Goal: Transaction & Acquisition: Obtain resource

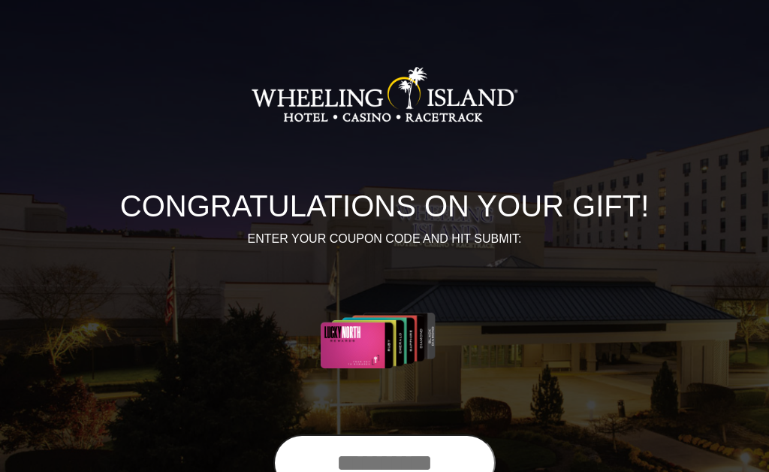
click at [435, 458] on input "text" at bounding box center [385, 462] width 222 height 57
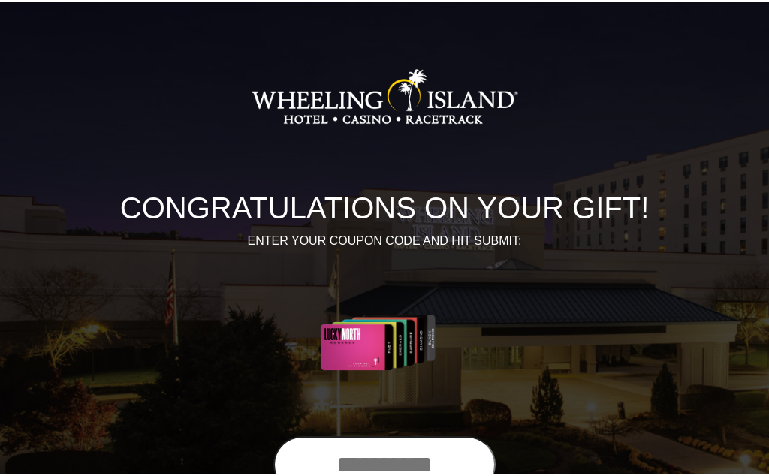
scroll to position [99, 0]
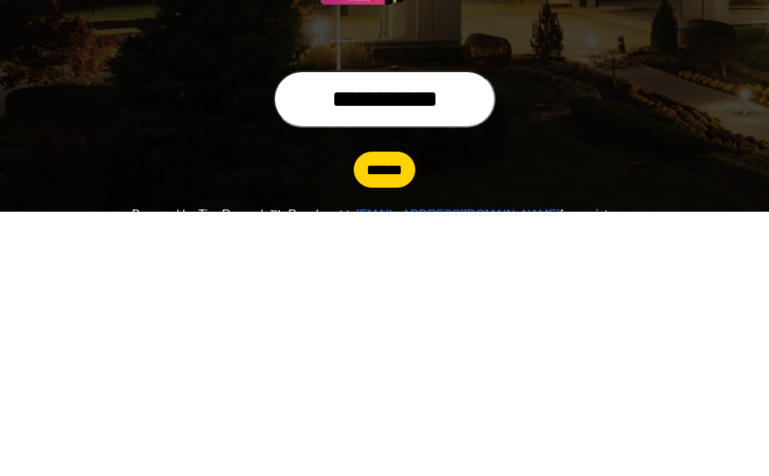
type input "**********"
click at [385, 416] on input "******" at bounding box center [385, 434] width 62 height 36
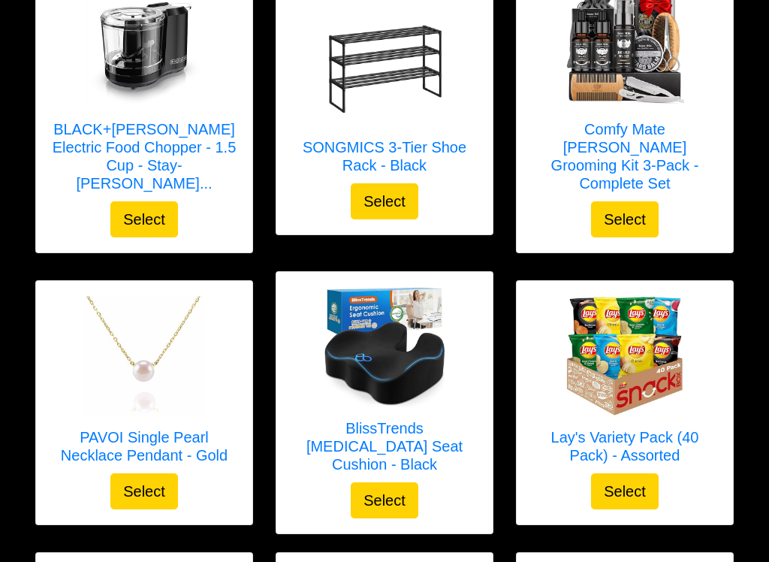
scroll to position [1683, 0]
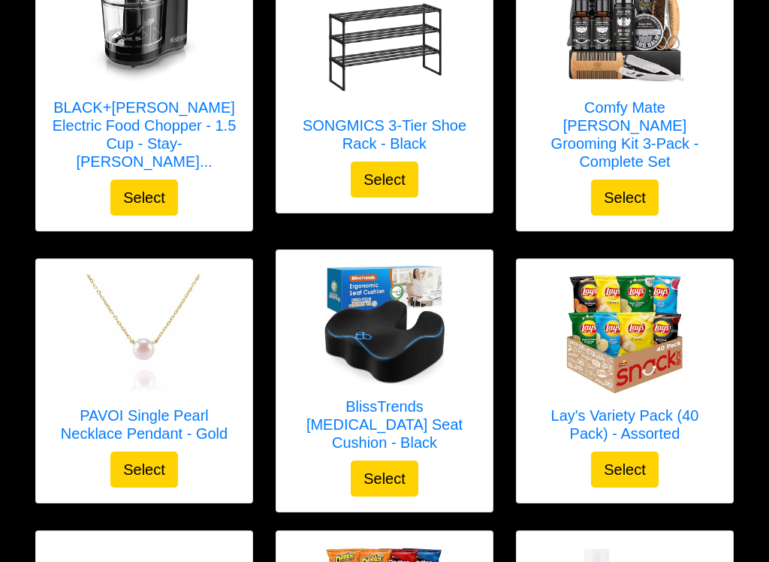
click at [135, 452] on button "Select" at bounding box center [144, 470] width 68 height 36
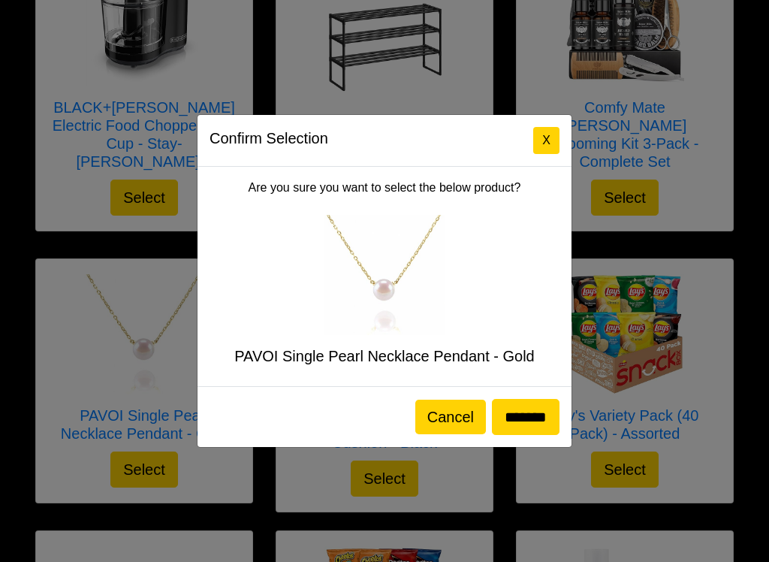
click at [556, 141] on button "X" at bounding box center [547, 140] width 26 height 27
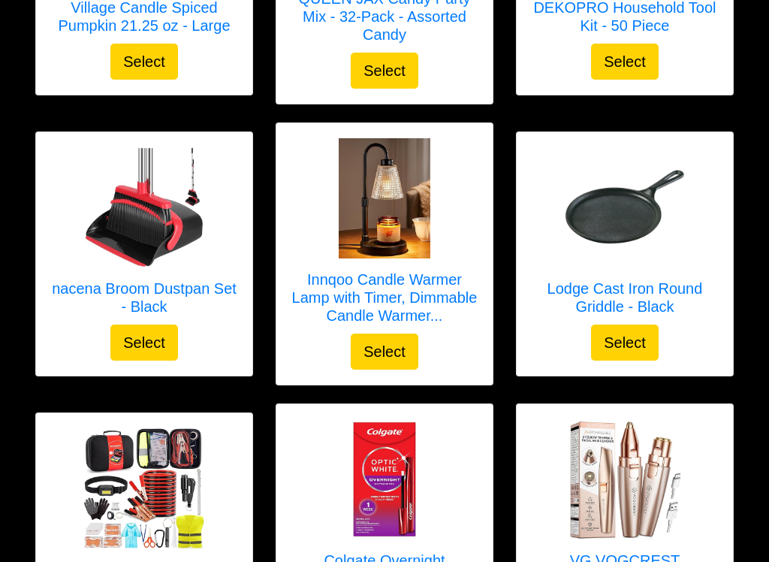
scroll to position [3760, 0]
click at [155, 325] on button "Select" at bounding box center [144, 343] width 68 height 36
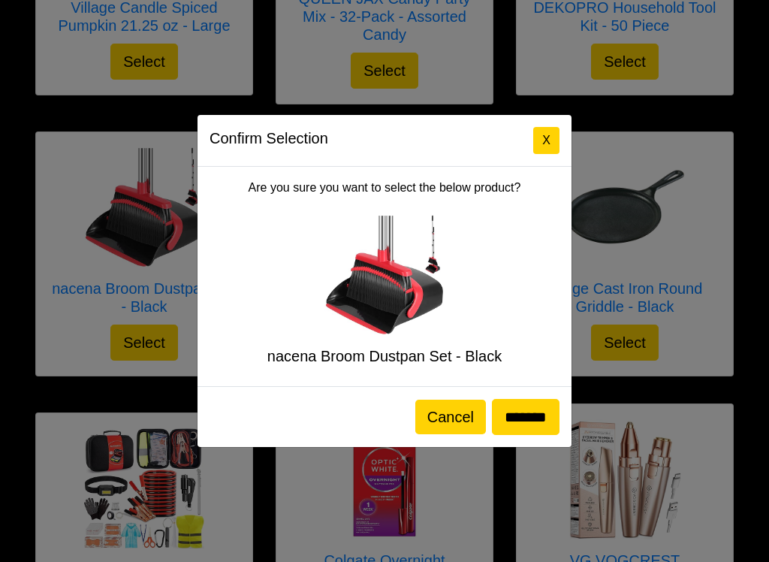
click at [435, 413] on button "Cancel" at bounding box center [451, 417] width 71 height 35
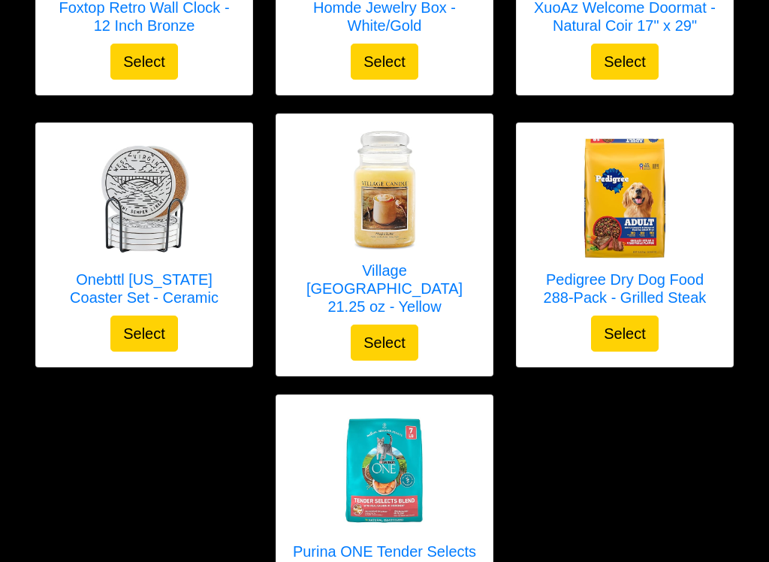
scroll to position [5178, 0]
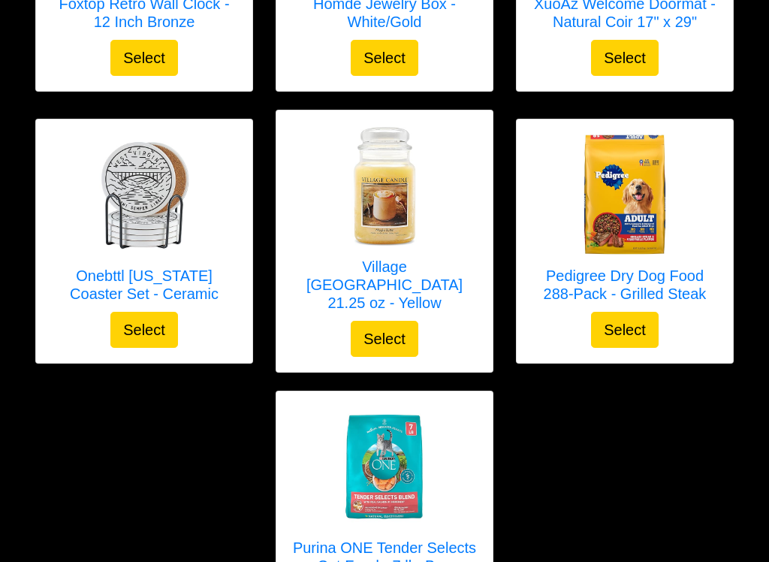
click at [628, 312] on button "Select" at bounding box center [625, 330] width 68 height 36
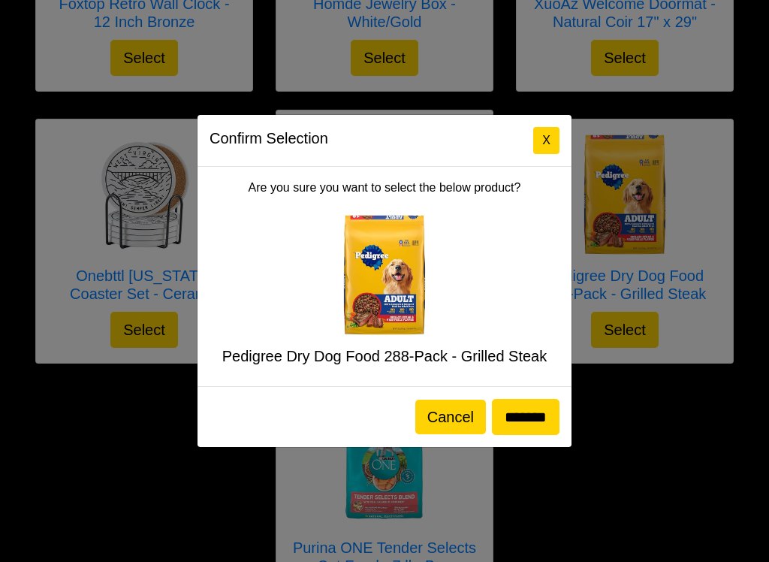
click at [546, 136] on button "X" at bounding box center [547, 140] width 26 height 27
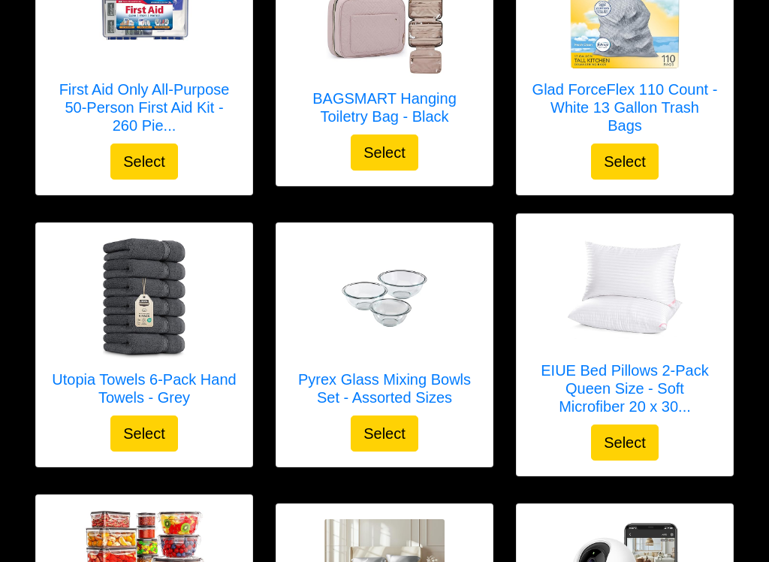
scroll to position [596, 0]
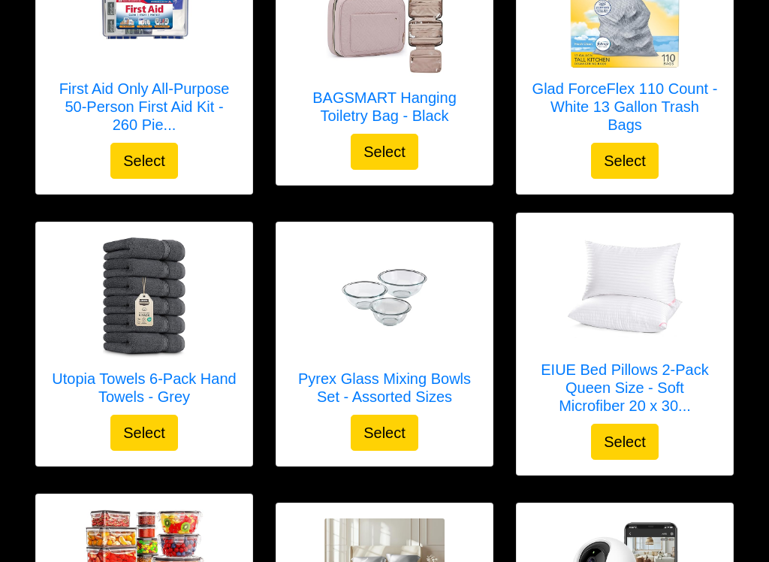
click at [741, 95] on div "Glad ForceFlex 110 Count - White 13 Gallon Trash Bags Select" at bounding box center [625, 63] width 240 height 263
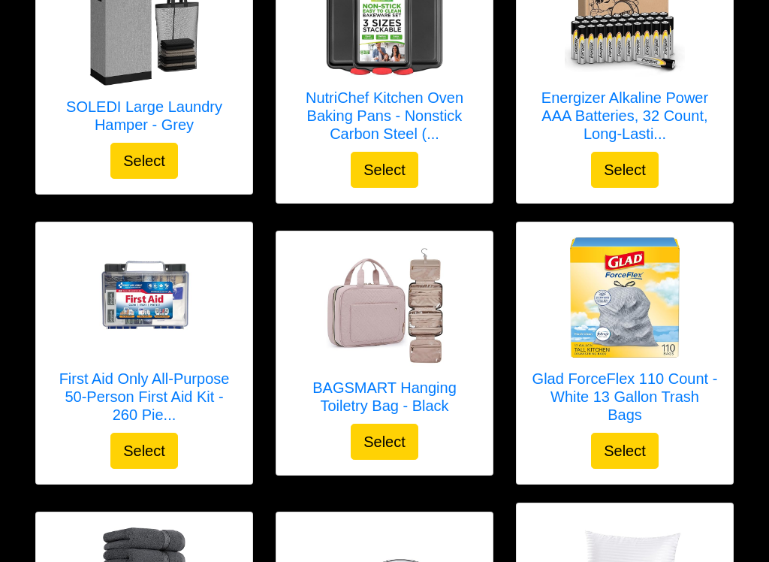
scroll to position [306, 0]
click at [444, 361] on img at bounding box center [385, 306] width 120 height 120
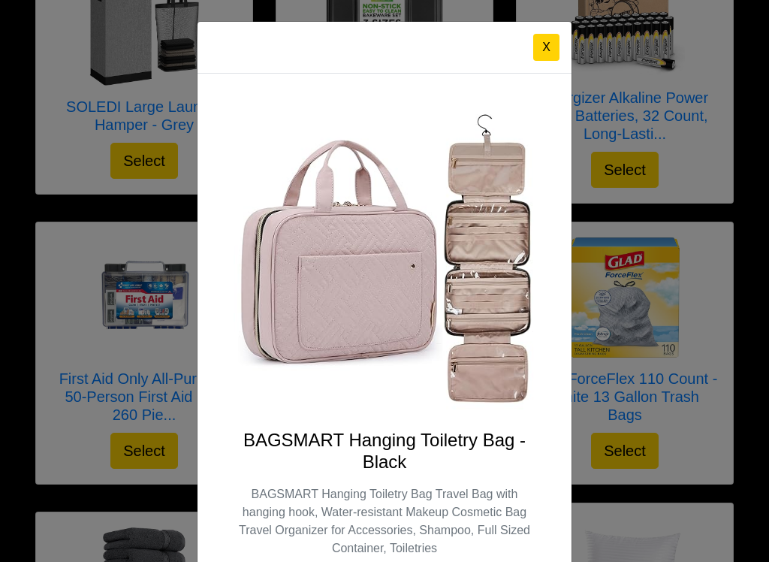
click at [556, 47] on button "X" at bounding box center [547, 47] width 26 height 27
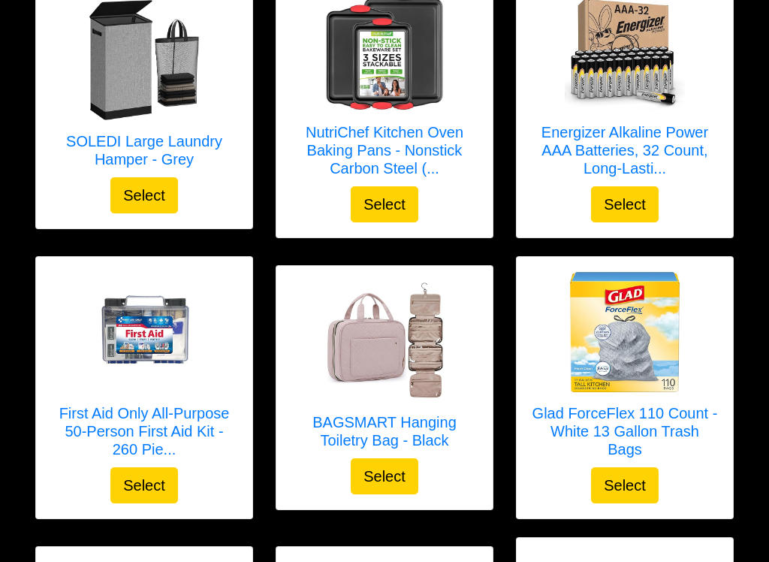
scroll to position [271, 0]
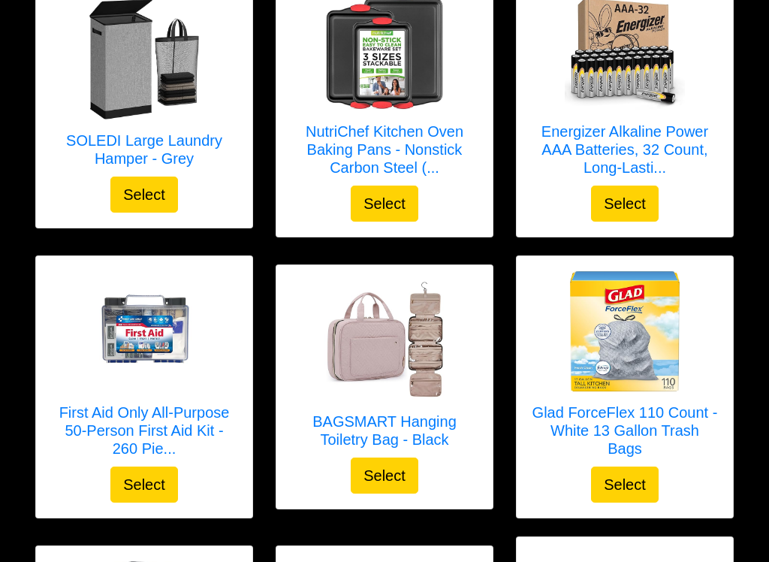
click at [148, 193] on button "Select" at bounding box center [144, 195] width 68 height 36
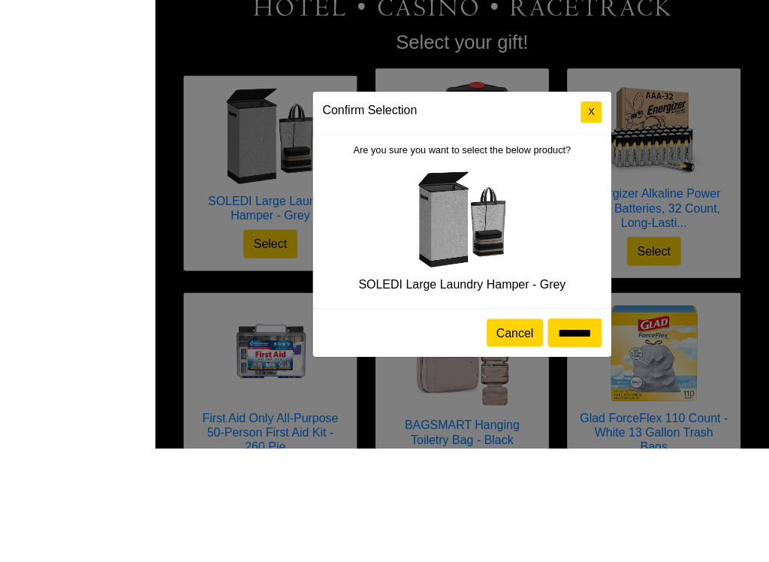
scroll to position [260, 0]
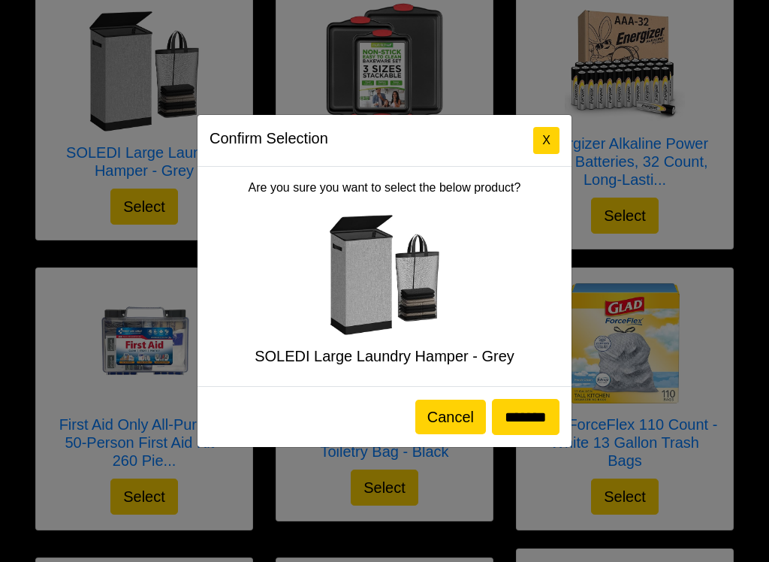
click at [541, 142] on button "X" at bounding box center [547, 140] width 26 height 27
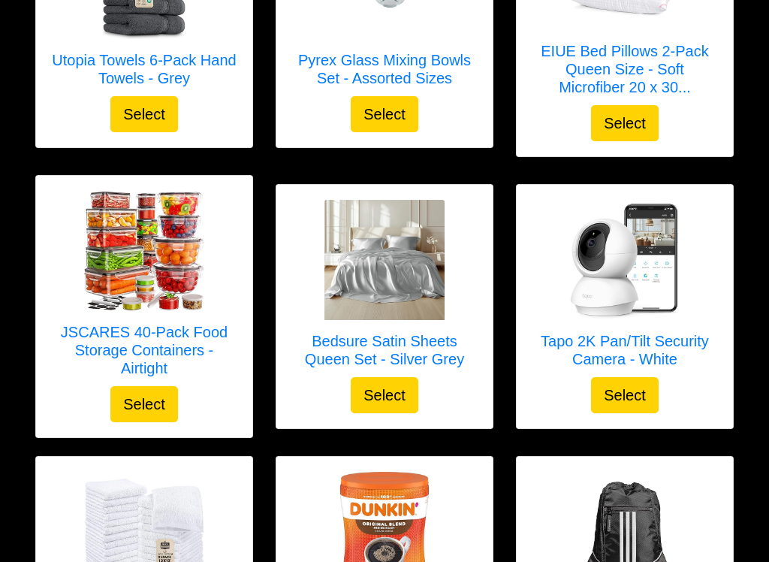
scroll to position [942, 0]
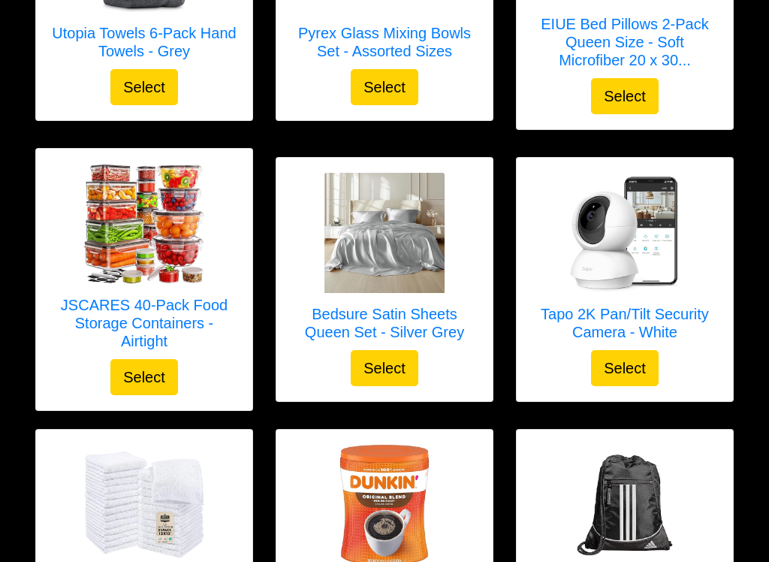
click at [405, 248] on img at bounding box center [385, 233] width 120 height 120
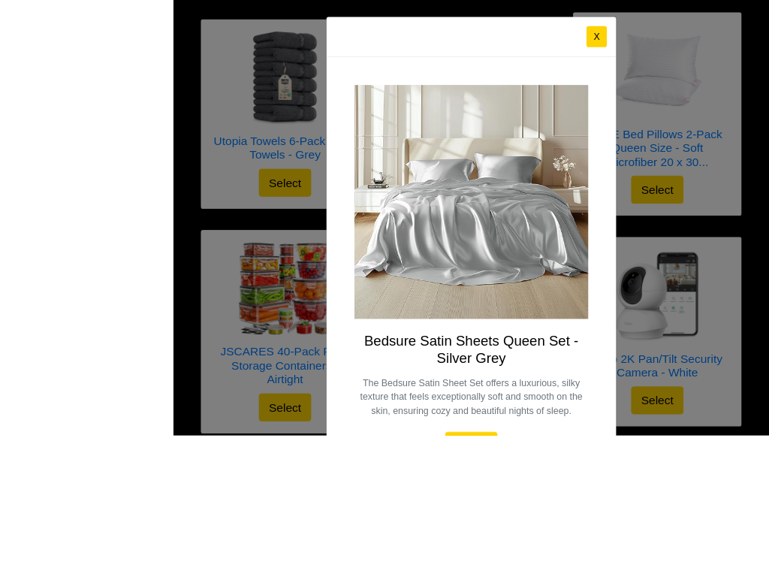
scroll to position [898, 0]
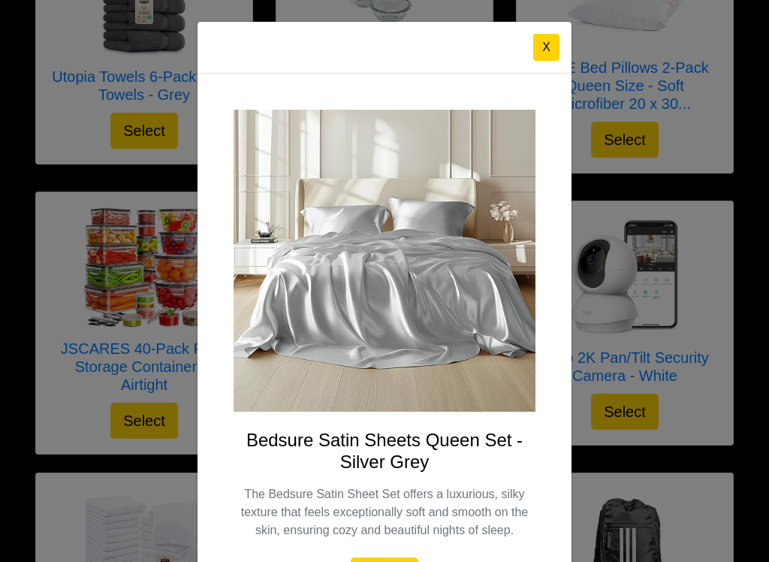
click at [536, 39] on button "X" at bounding box center [547, 47] width 26 height 27
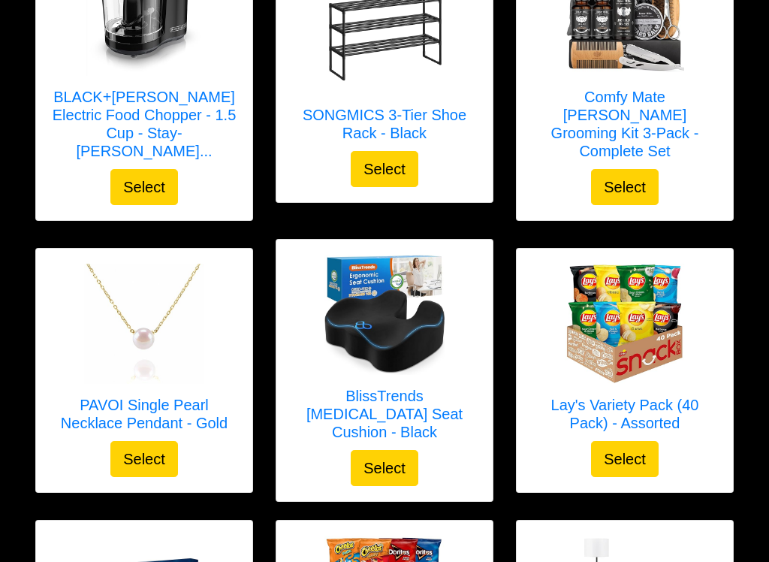
scroll to position [1710, 0]
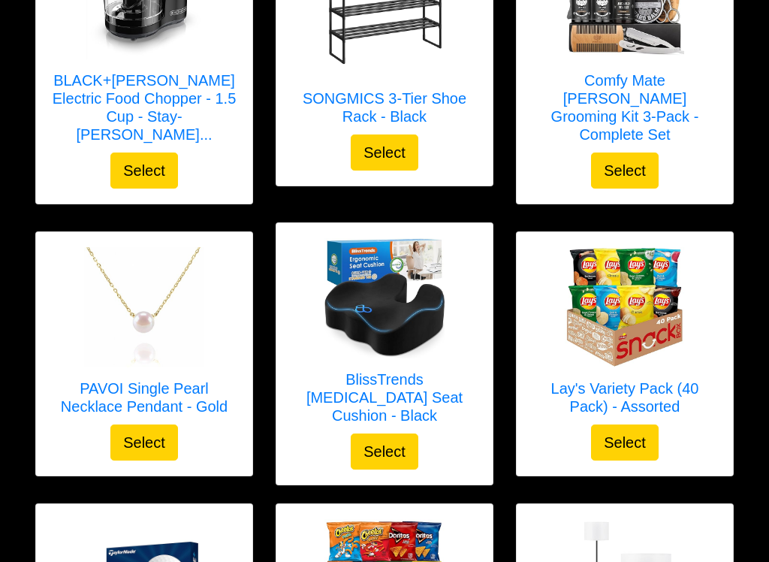
click at [410, 322] on img at bounding box center [385, 298] width 120 height 120
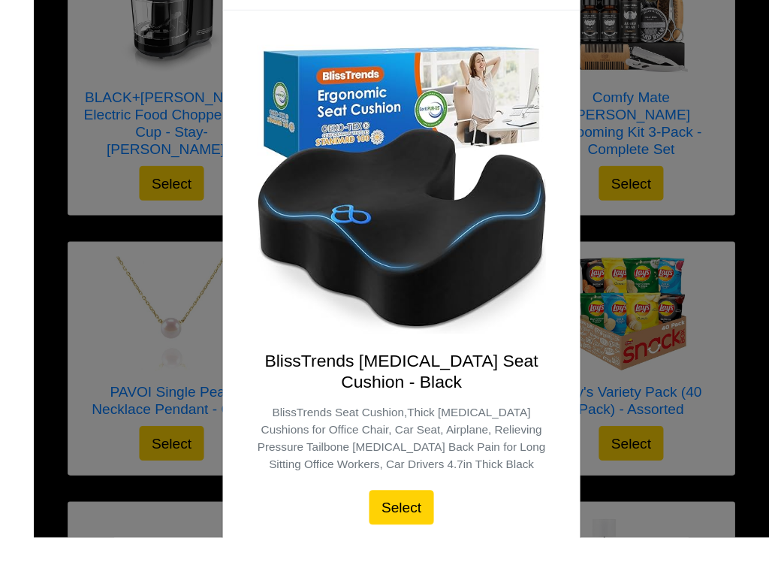
scroll to position [1711, 0]
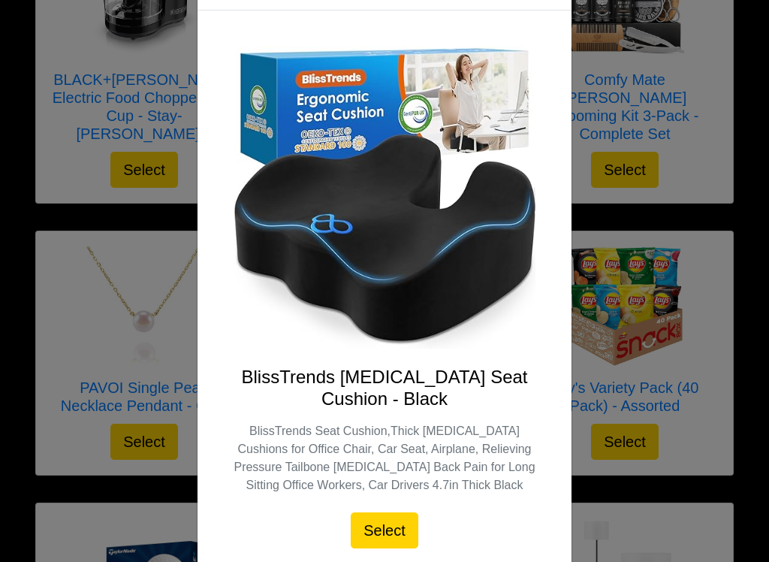
click at [565, 13] on div "BlissTrends [MEDICAL_DATA] Seat Cushion - Black BlissTrends Seat Cushion,Thick …" at bounding box center [385, 298] width 374 height 574
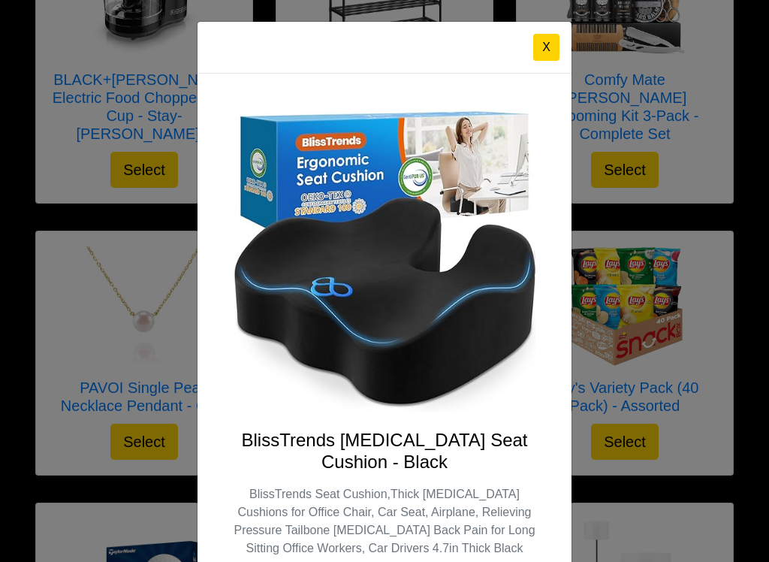
scroll to position [-1, 0]
click at [547, 41] on button "X" at bounding box center [547, 47] width 26 height 27
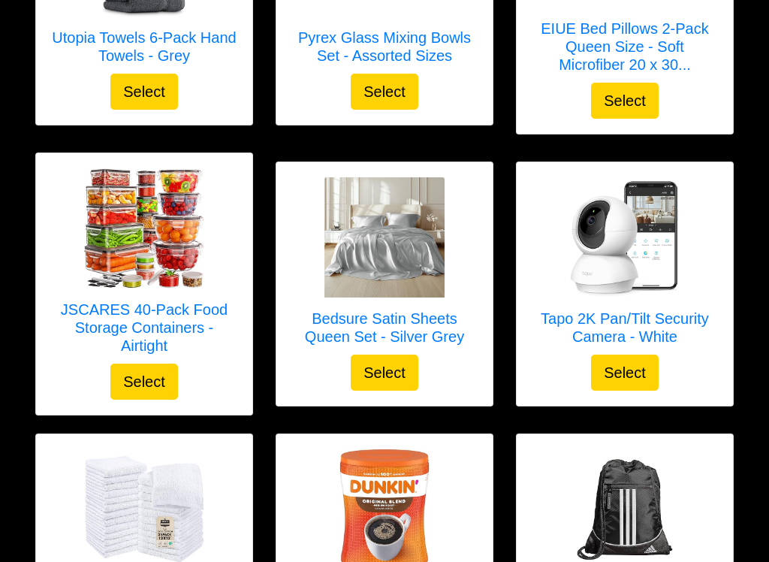
scroll to position [944, 0]
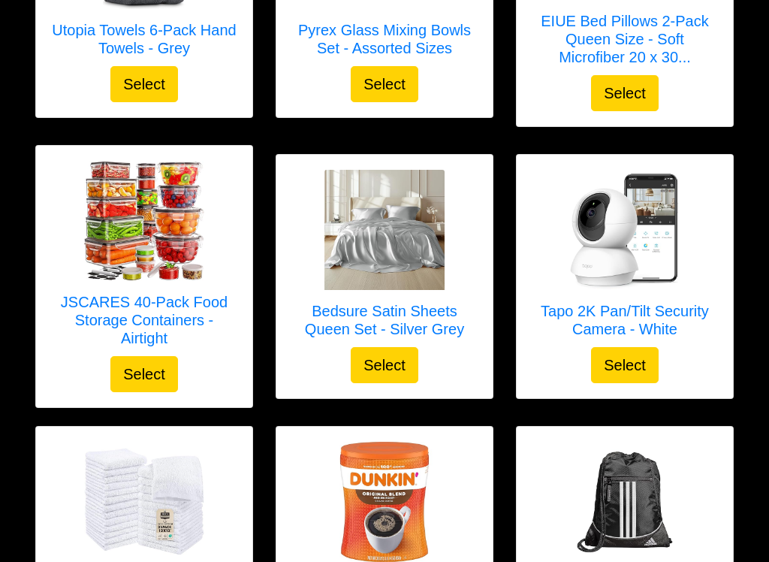
click at [386, 362] on button "Select" at bounding box center [385, 366] width 68 height 36
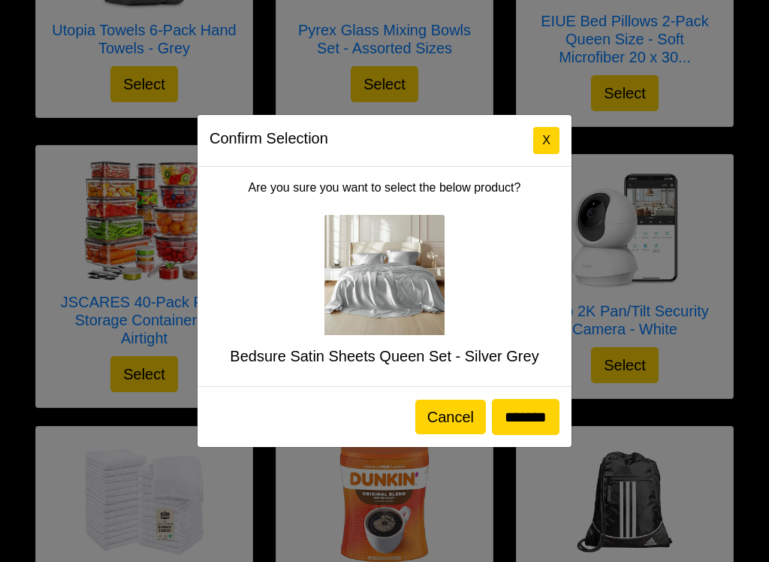
click at [548, 141] on button "X" at bounding box center [547, 140] width 26 height 27
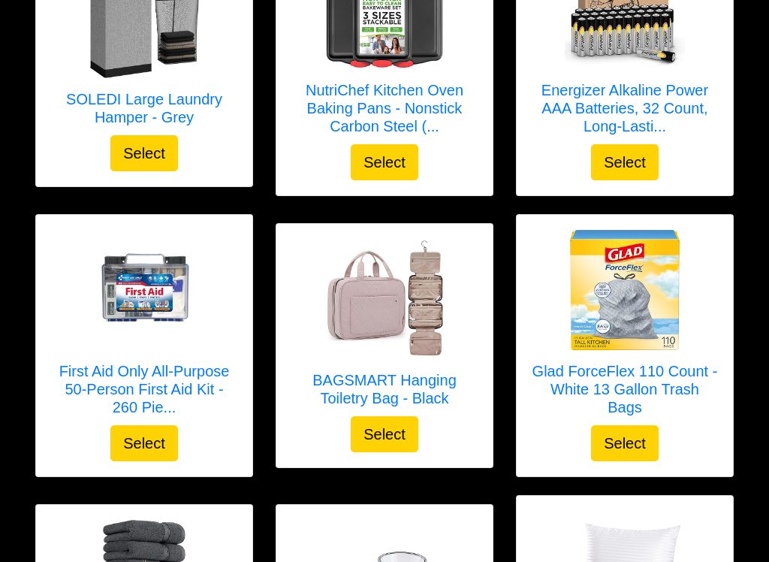
scroll to position [314, 0]
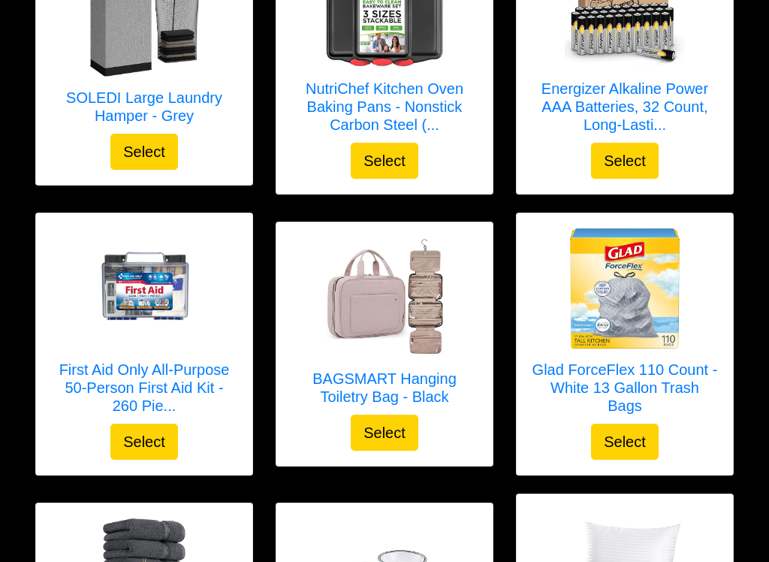
click at [385, 424] on button "Select" at bounding box center [385, 434] width 68 height 36
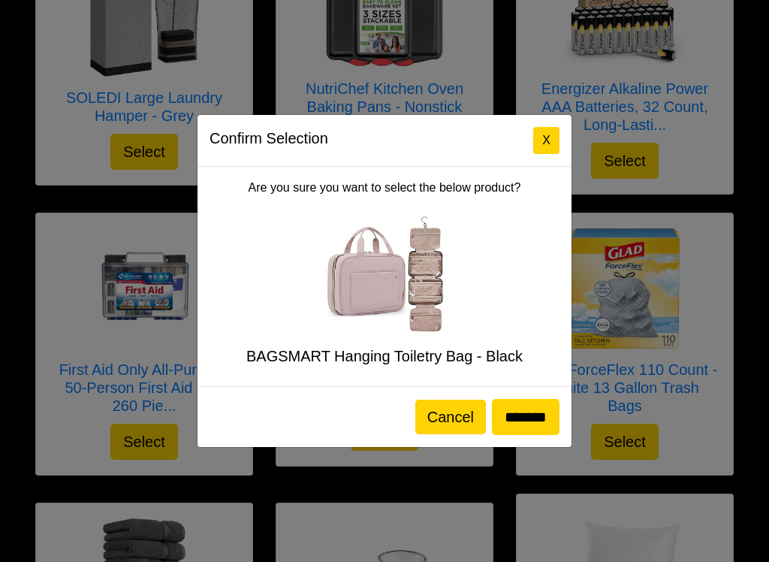
click at [550, 131] on button "X" at bounding box center [547, 140] width 26 height 27
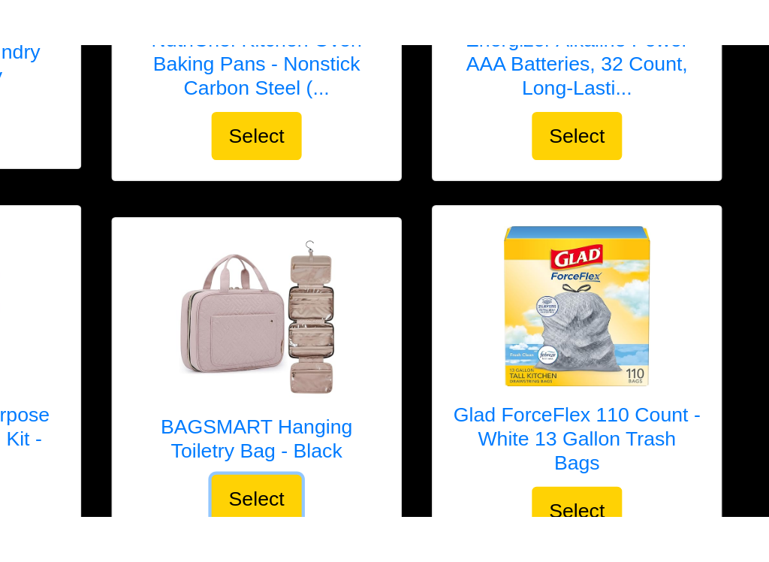
scroll to position [404, 0]
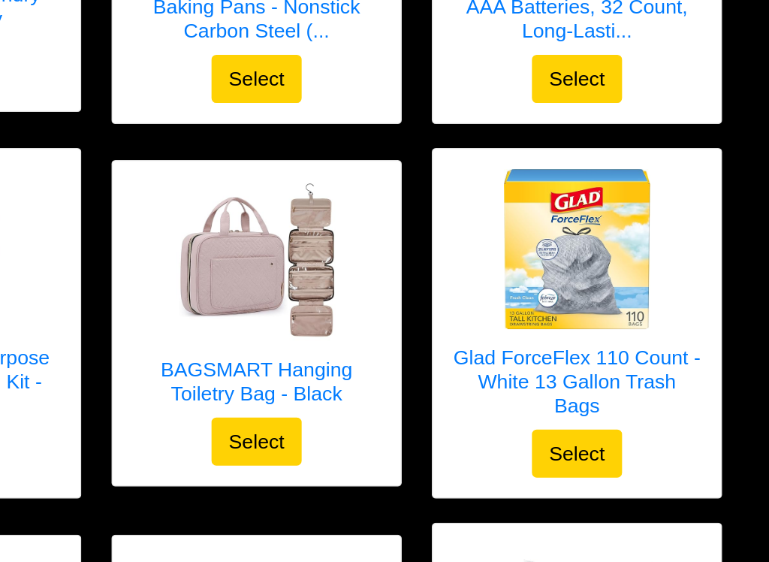
click at [351, 330] on button "Select" at bounding box center [385, 344] width 68 height 36
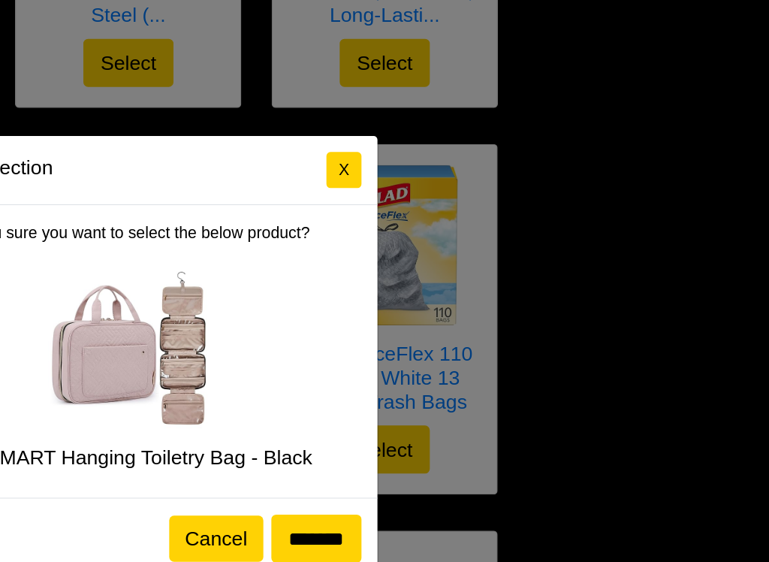
click at [396, 399] on input "*******" at bounding box center [430, 417] width 68 height 36
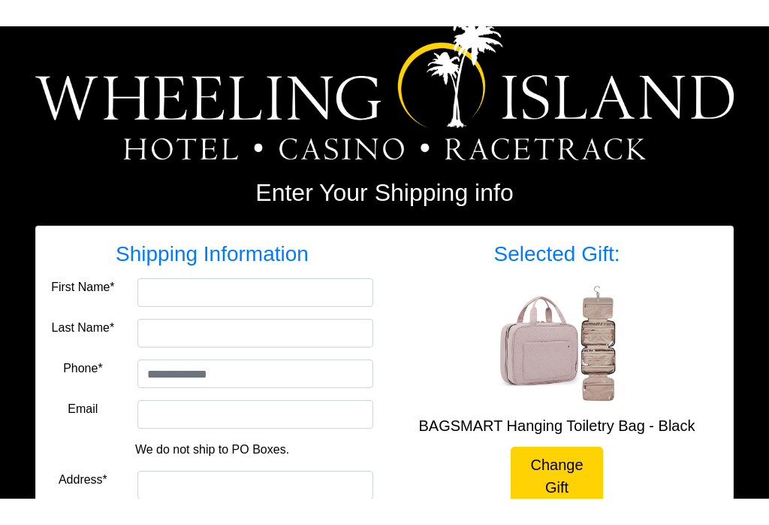
scroll to position [57, 0]
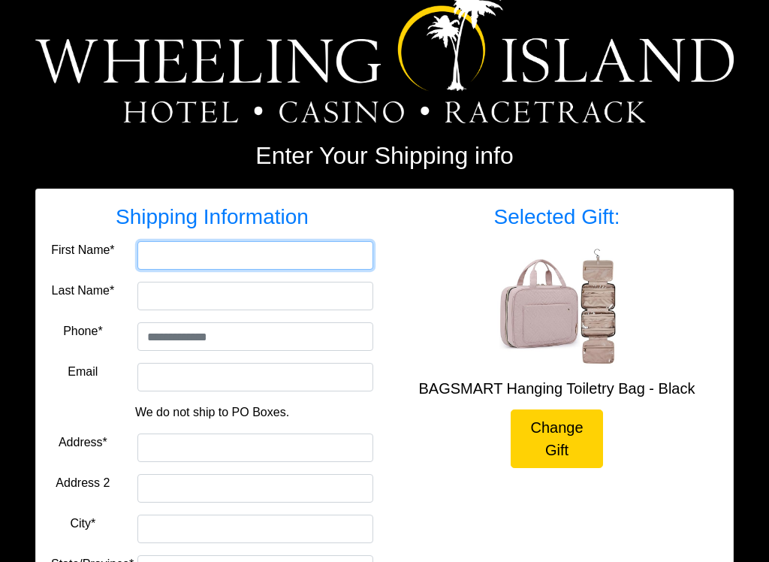
click at [207, 256] on input "First Name*" at bounding box center [256, 256] width 236 height 29
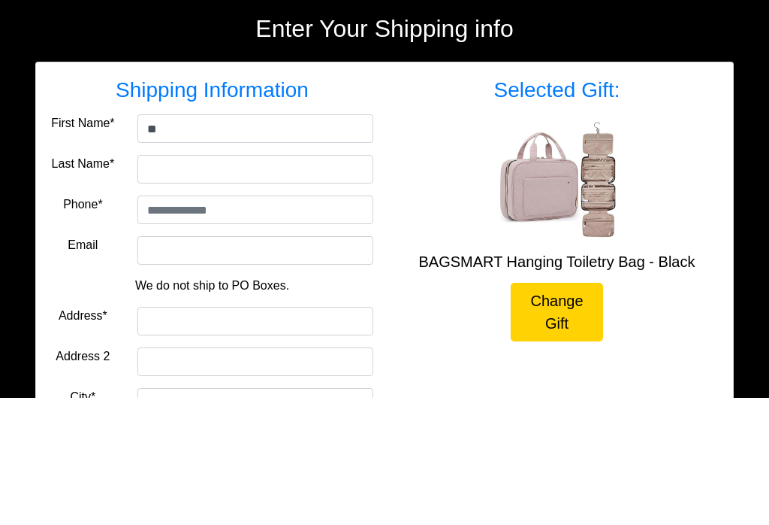
type input "*******"
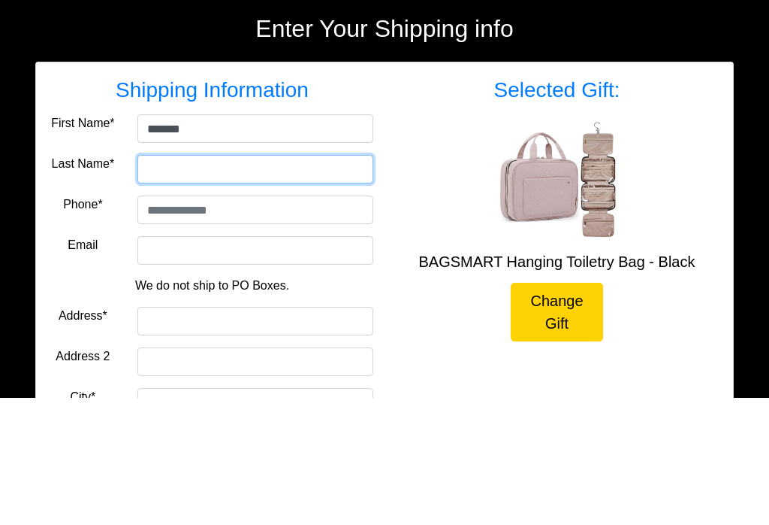
type input "*********"
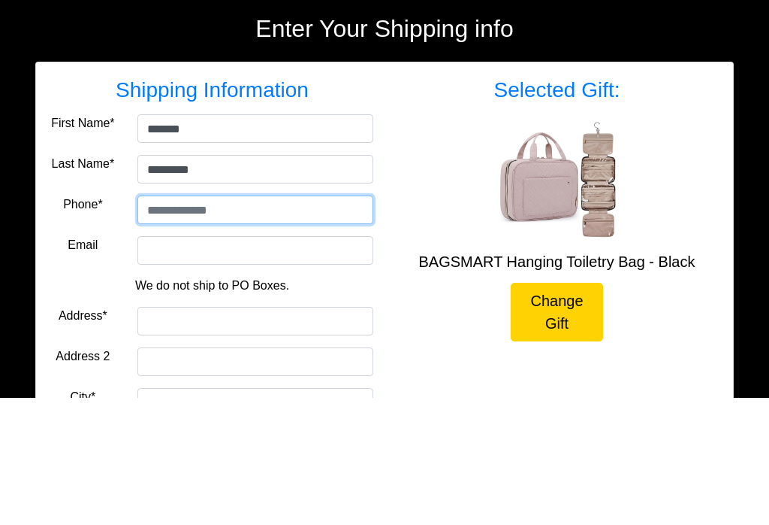
type input "**********"
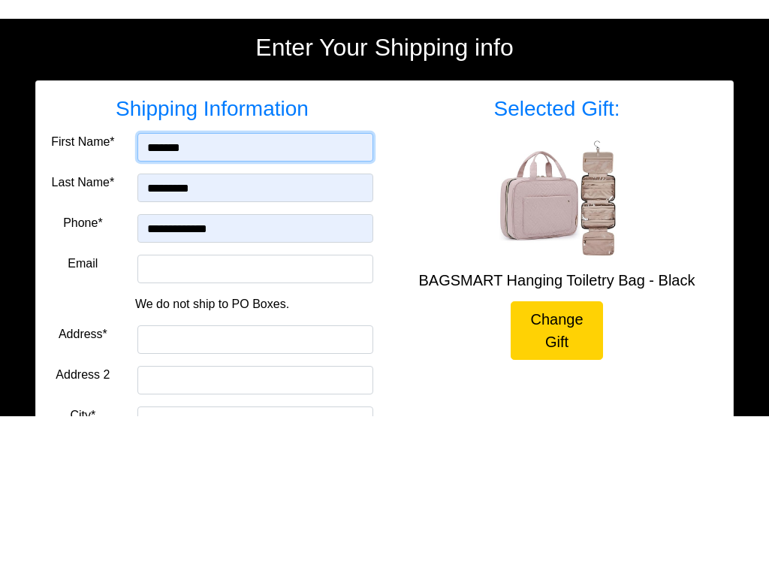
scroll to position [185, 0]
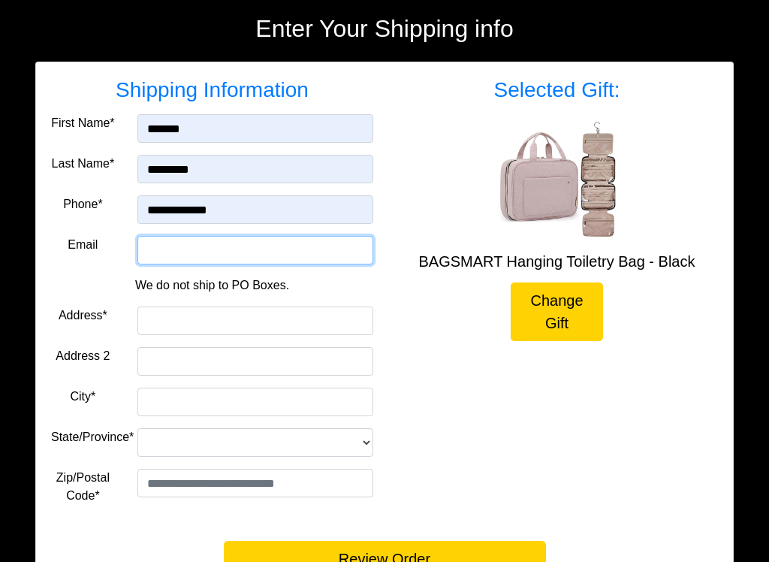
type input "**********"
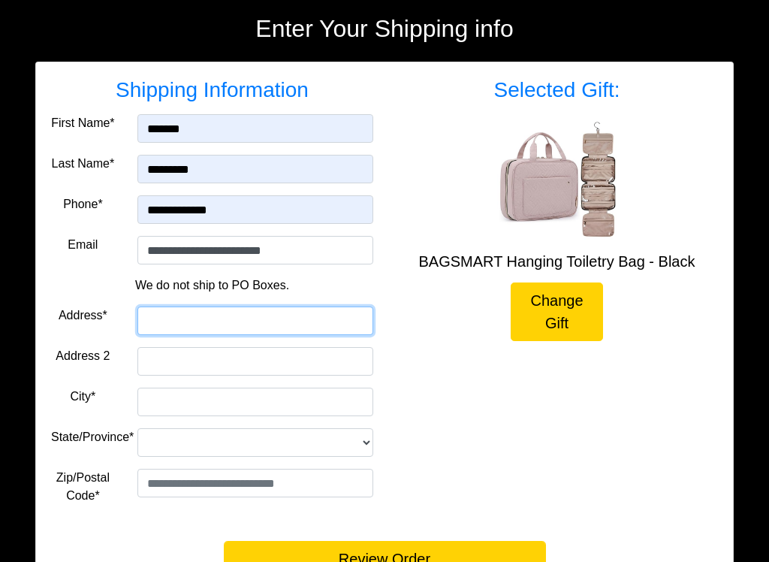
type input "**********"
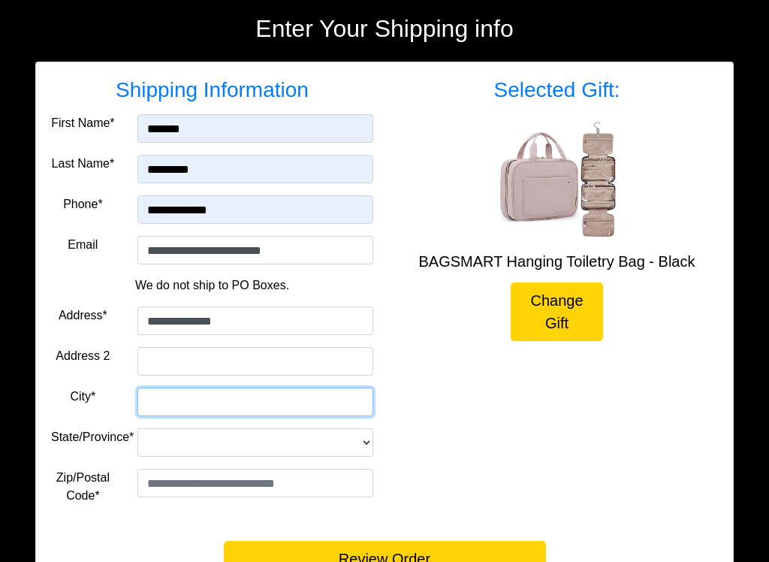
type input "**********"
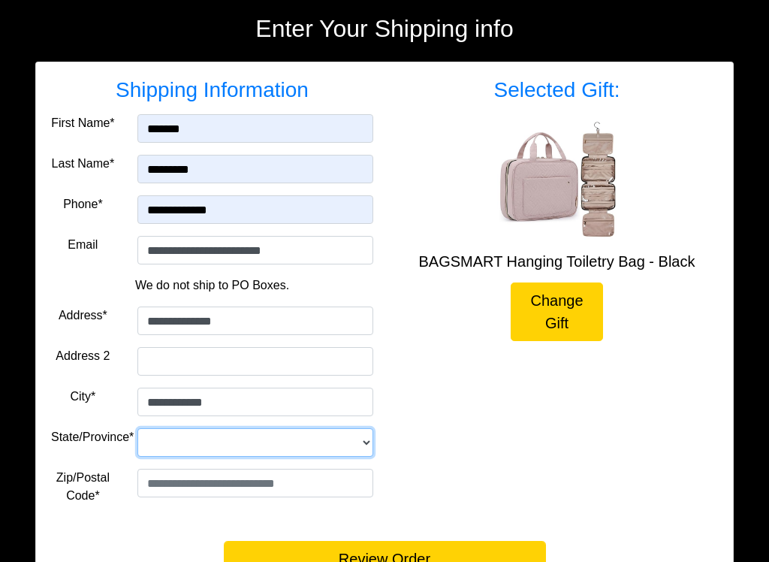
select select "**"
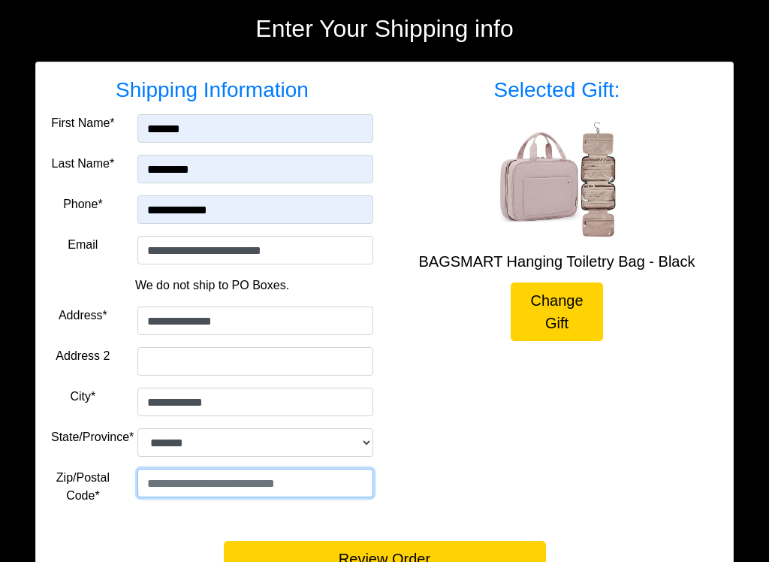
type input "*****"
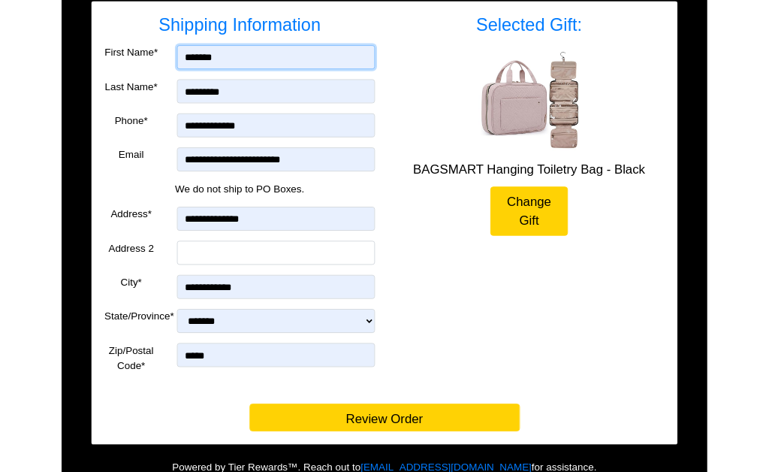
scroll to position [350, 0]
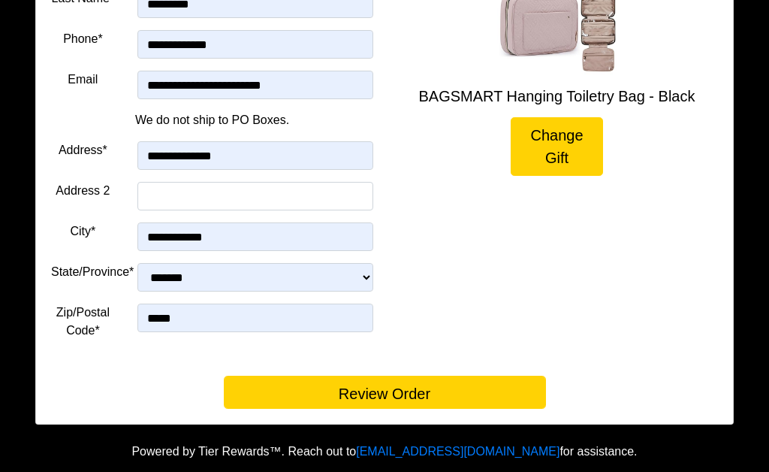
click at [425, 386] on button "Review Order" at bounding box center [385, 392] width 322 height 33
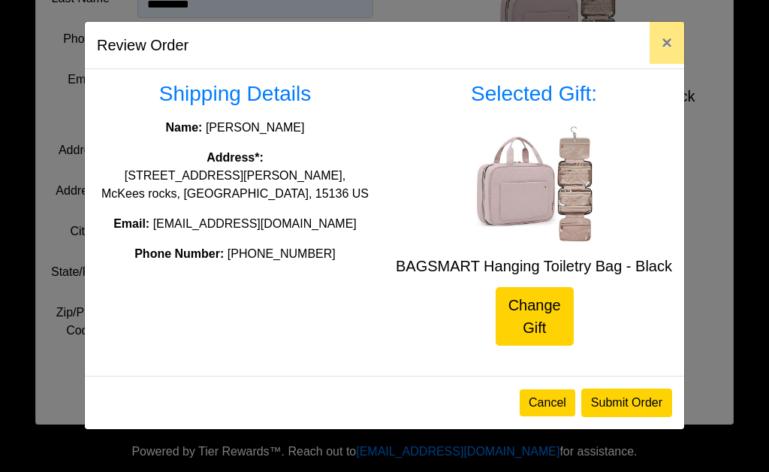
click at [645, 417] on button "Submit Order" at bounding box center [627, 403] width 91 height 29
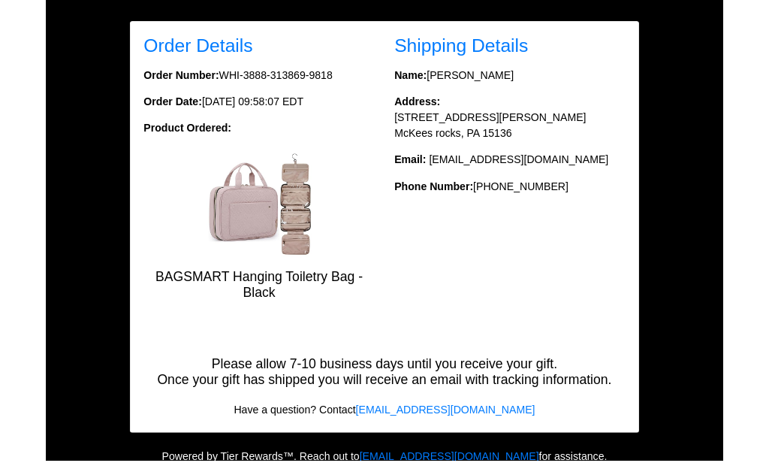
scroll to position [289, 0]
